Goal: Feedback & Contribution: Submit feedback/report problem

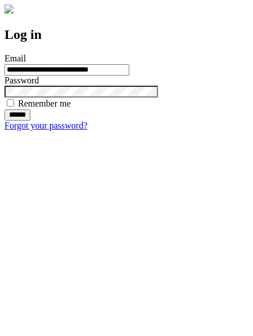
type input "**********"
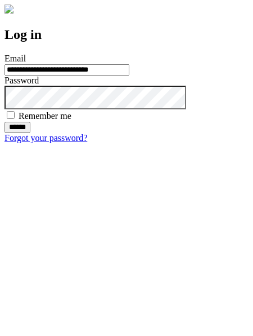
click at [30, 133] on input "******" at bounding box center [18, 127] width 26 height 11
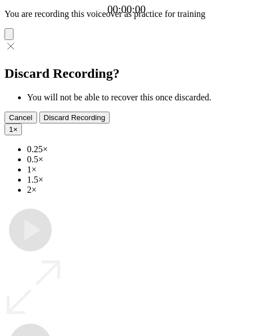
type input "**********"
